Goal: Task Accomplishment & Management: Use online tool/utility

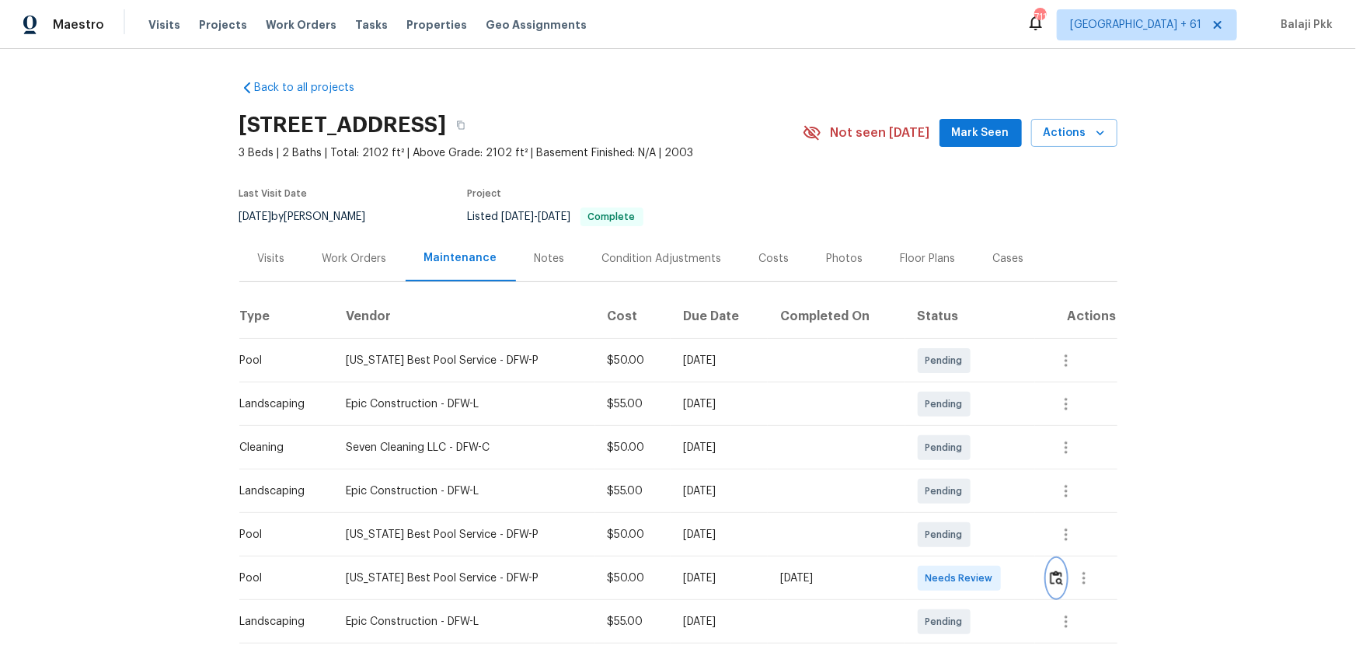
click at [1054, 578] on img "button" at bounding box center [1056, 577] width 13 height 15
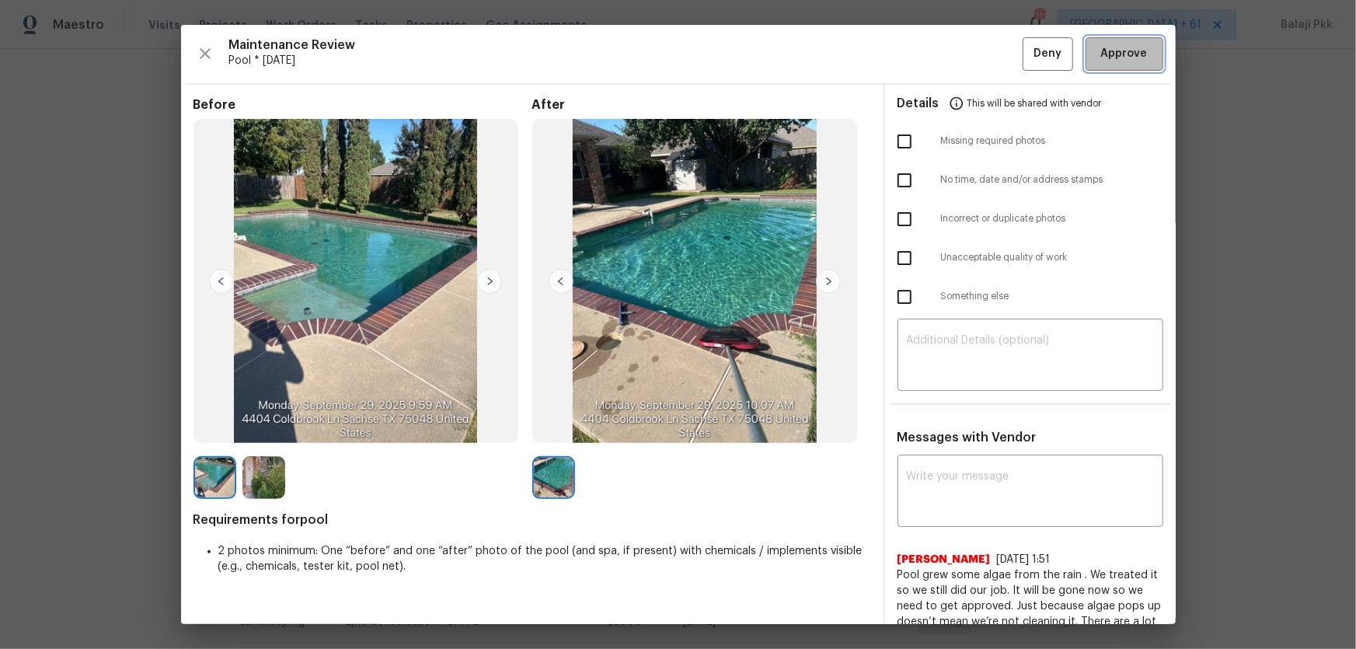
click at [1122, 61] on span "Approve" at bounding box center [1124, 53] width 47 height 19
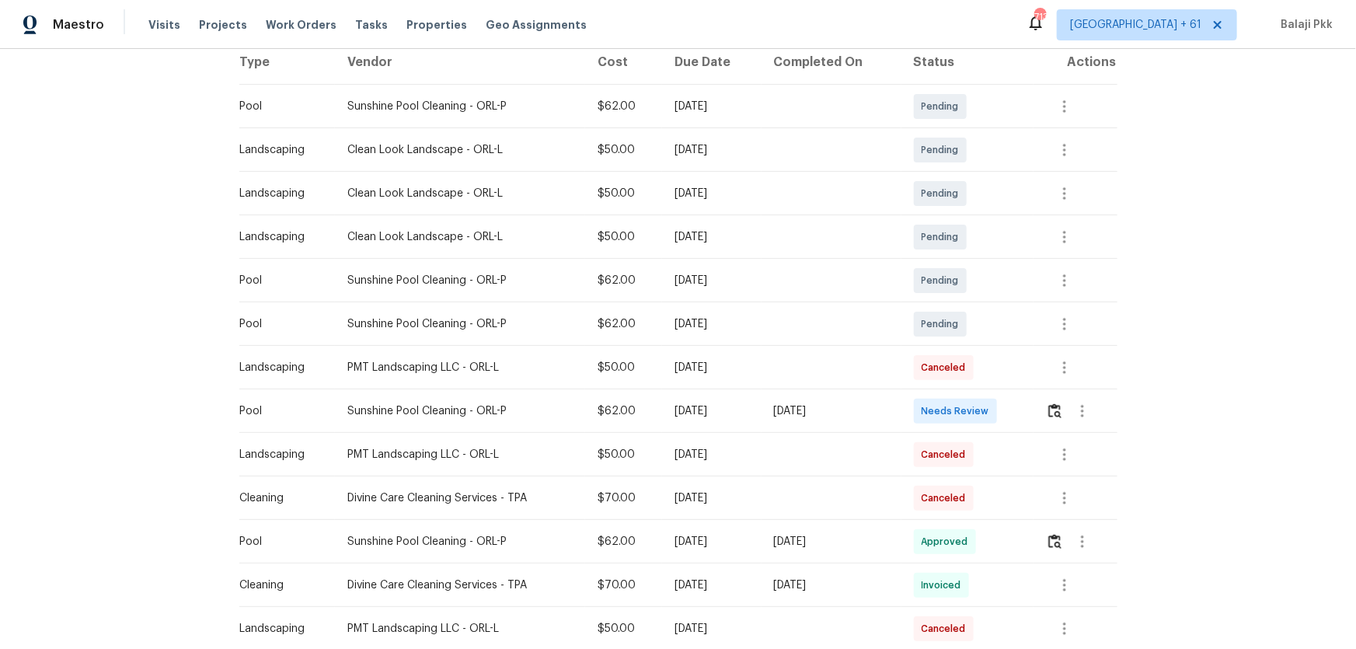
scroll to position [282, 0]
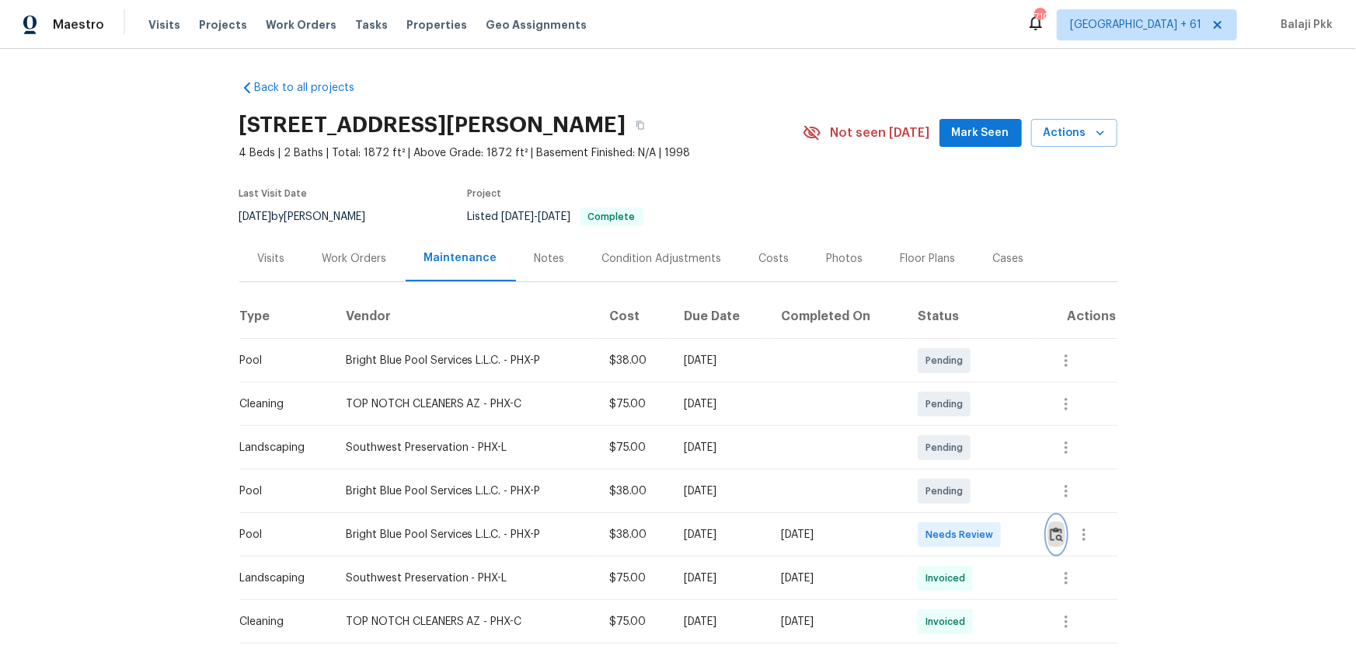
click at [965, 428] on img "button" at bounding box center [1056, 534] width 13 height 15
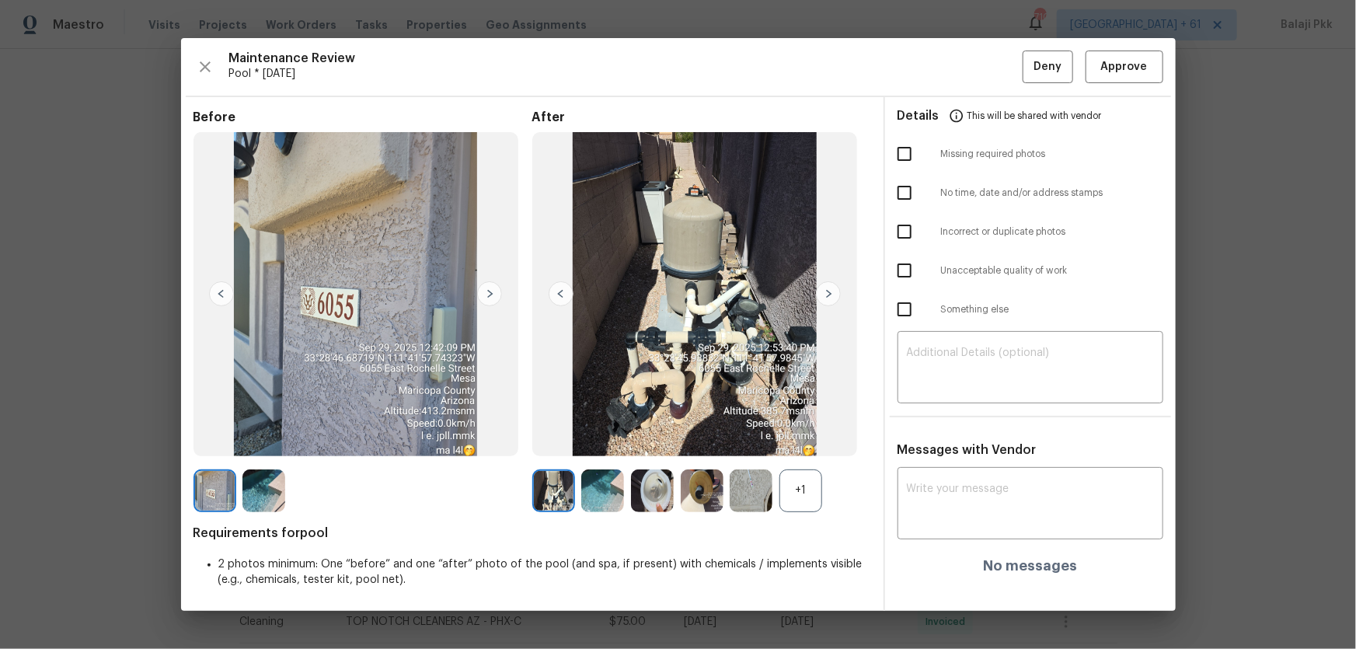
click at [807, 428] on div "+1" at bounding box center [801, 490] width 43 height 43
click at [829, 302] on img at bounding box center [828, 293] width 25 height 25
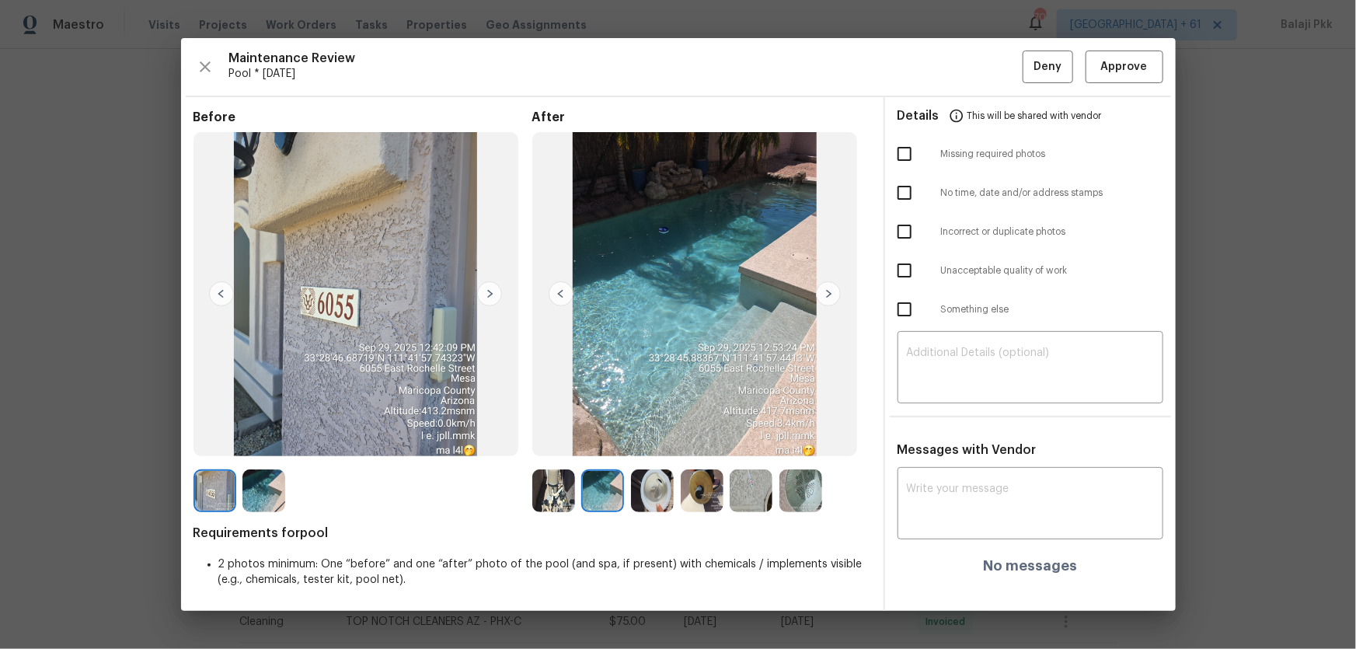
click at [494, 293] on img at bounding box center [489, 293] width 25 height 25
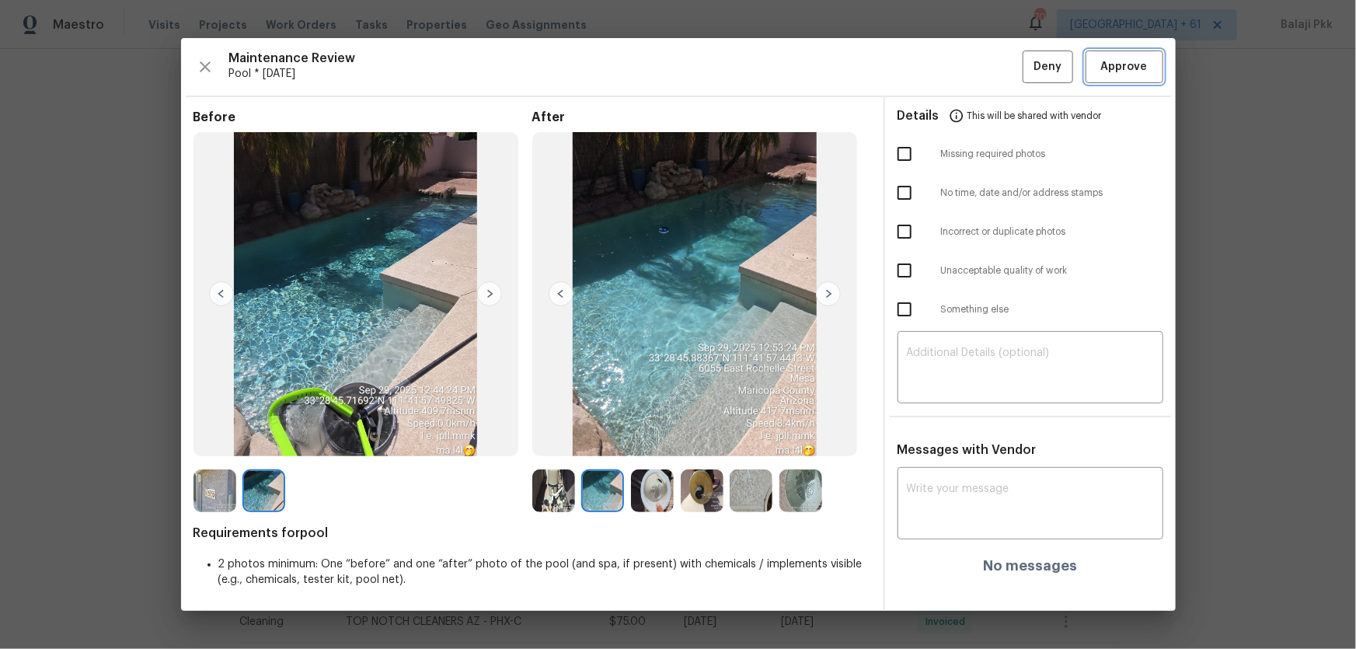
click at [965, 69] on span "Approve" at bounding box center [1124, 67] width 47 height 19
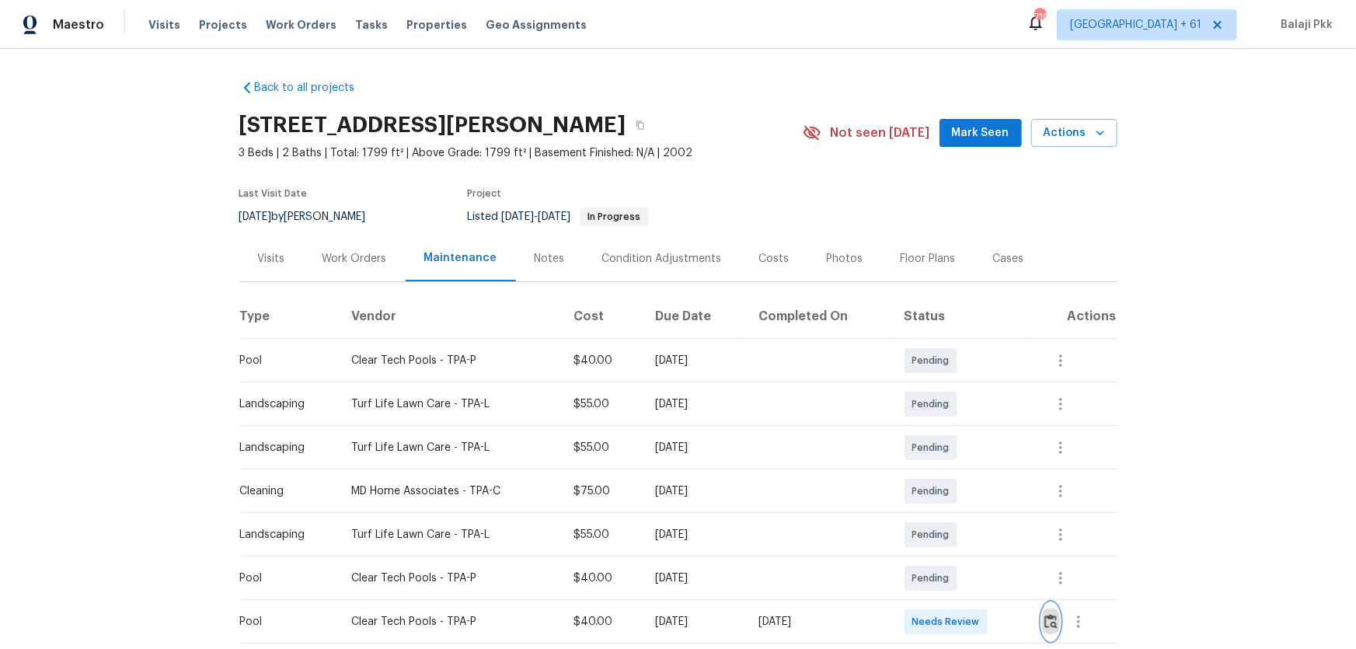
click at [965, 428] on img "button" at bounding box center [1051, 621] width 13 height 15
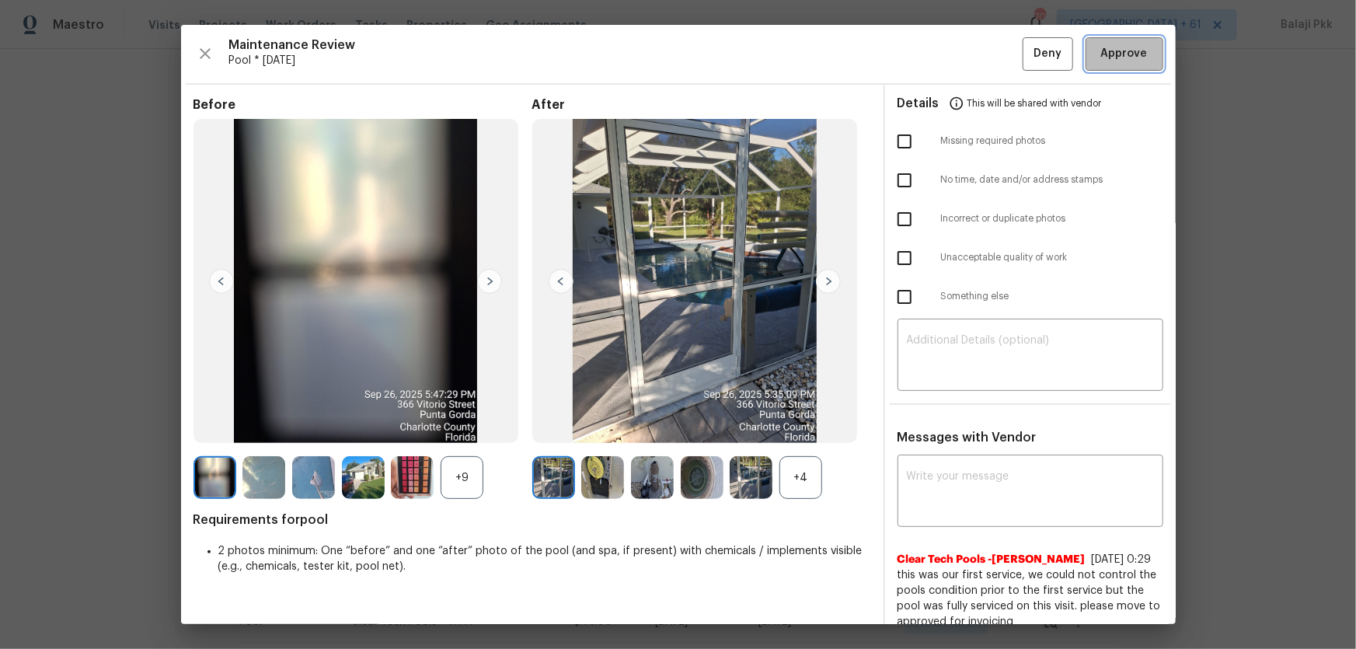
click at [965, 43] on button "Approve" at bounding box center [1125, 53] width 78 height 33
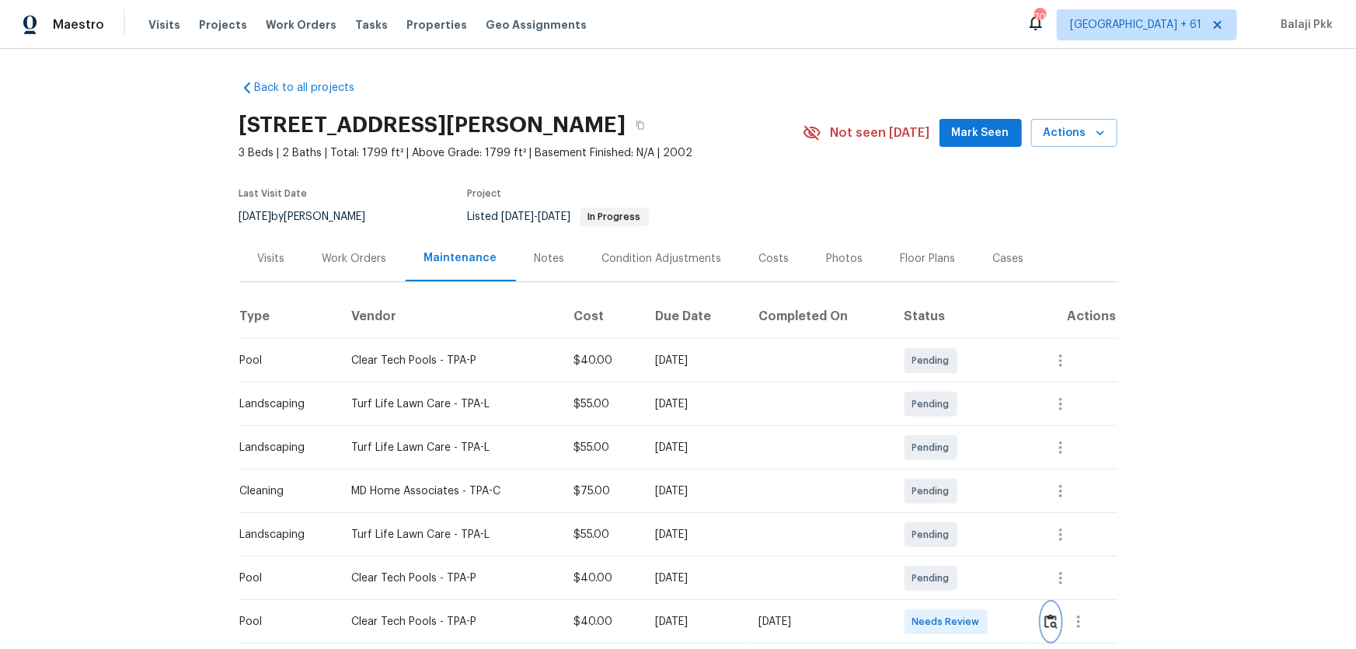
scroll to position [1, 0]
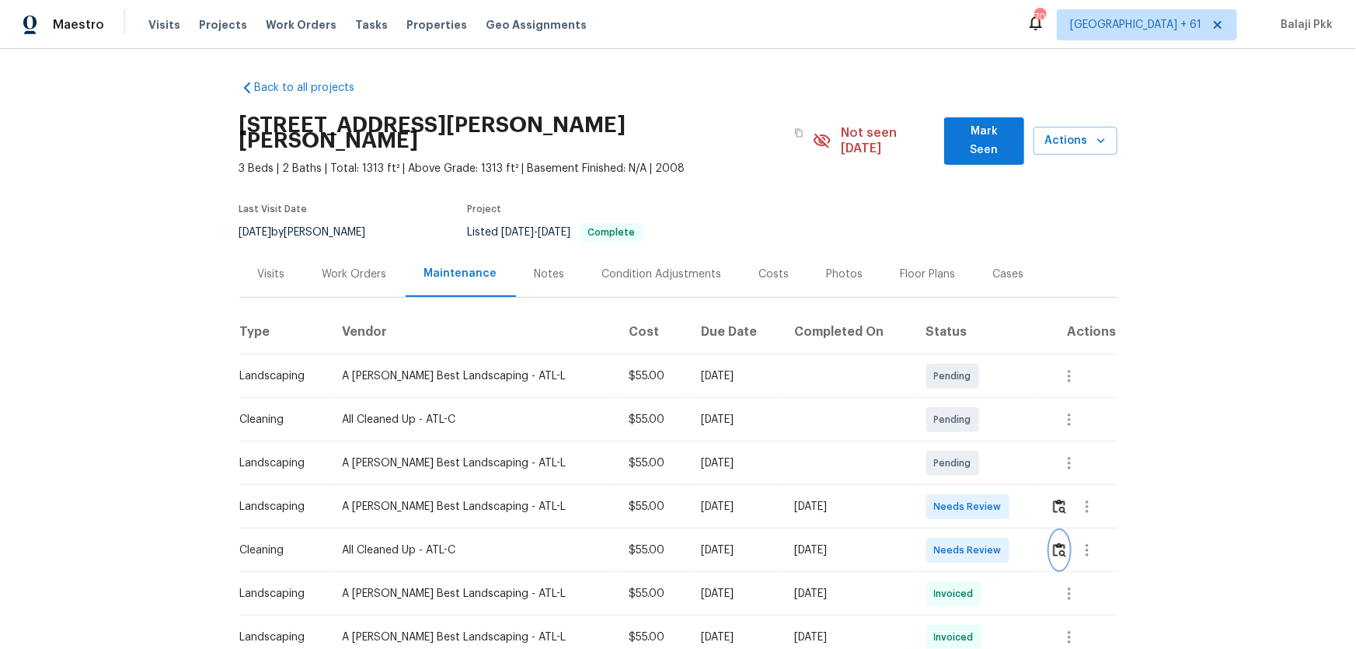
click at [965, 428] on img "button" at bounding box center [1059, 549] width 13 height 15
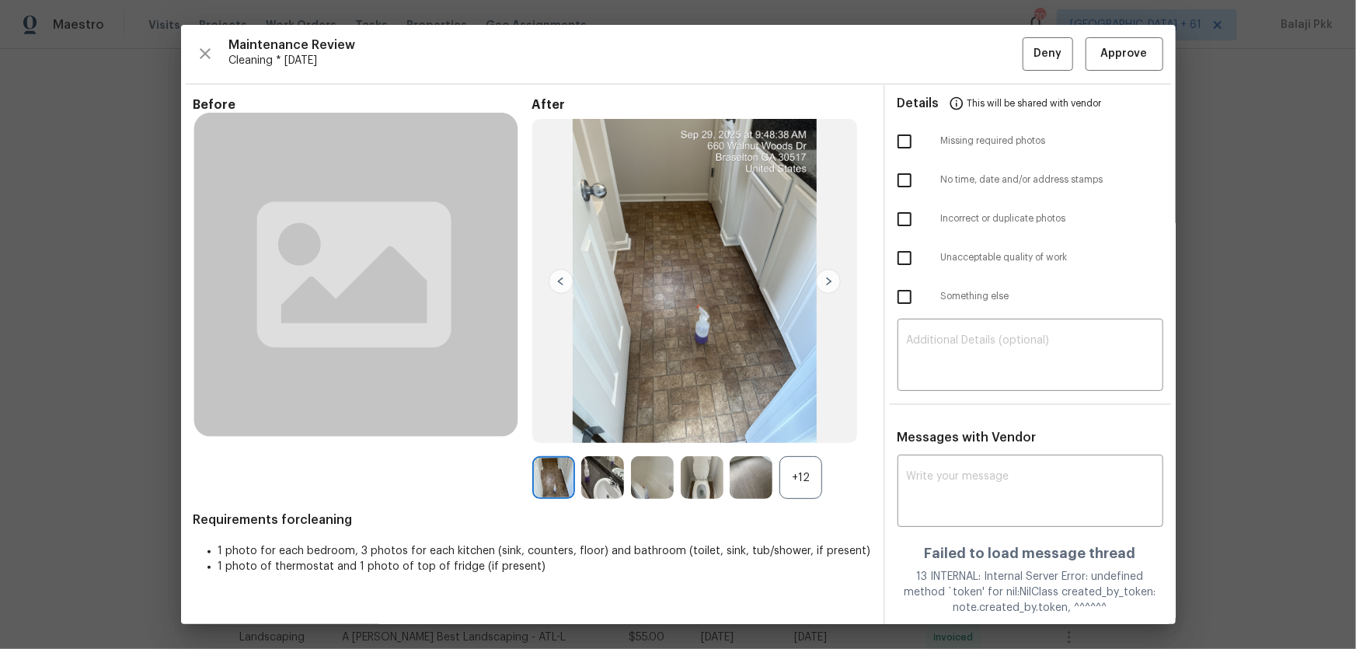
click at [811, 428] on div "+12" at bounding box center [801, 477] width 43 height 43
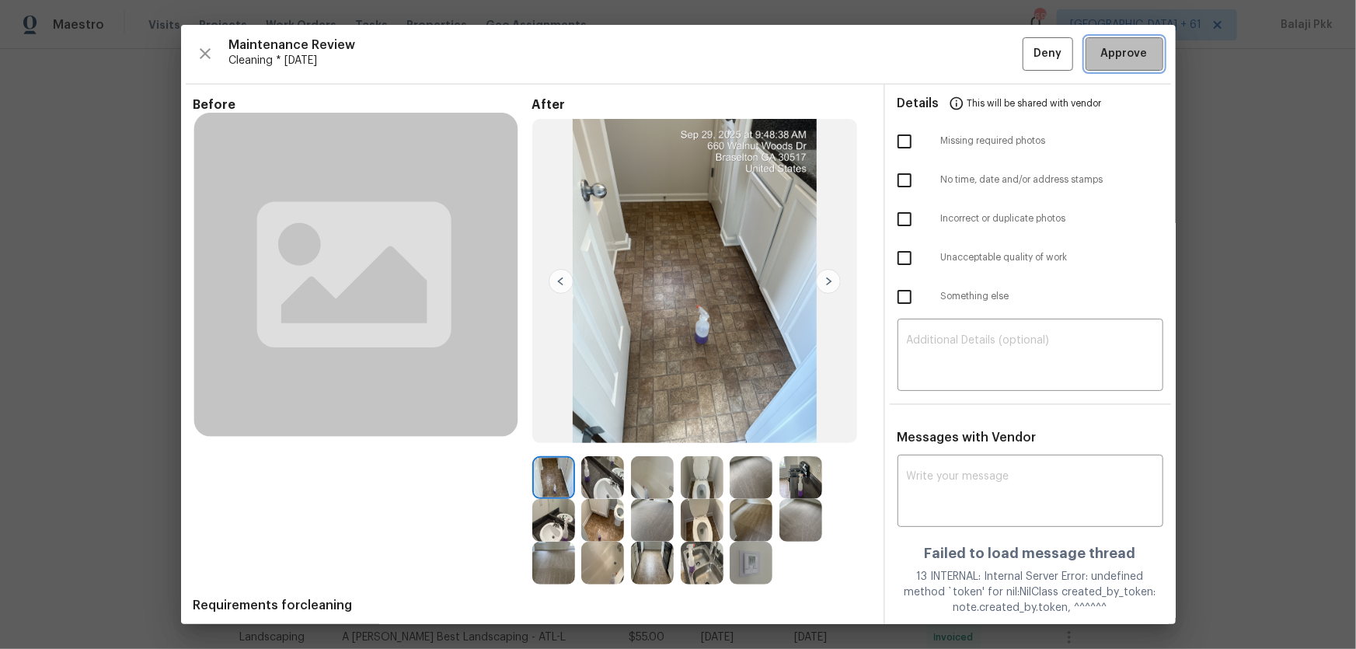
click at [965, 51] on span "Approve" at bounding box center [1124, 53] width 47 height 19
